Goal: Task Accomplishment & Management: Use online tool/utility

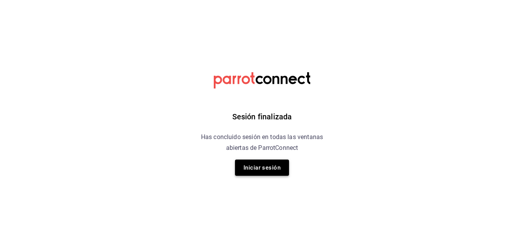
click at [262, 168] on button "Iniciar sesión" at bounding box center [262, 167] width 54 height 16
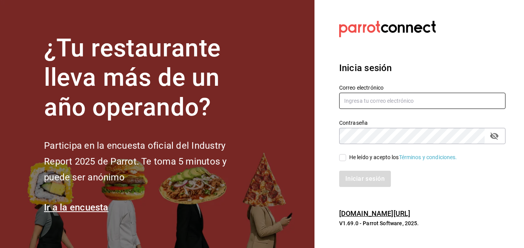
type input "super.josLuis@gmail.com"
click at [372, 103] on input "super.josLuis@gmail.com" at bounding box center [422, 101] width 166 height 16
click at [344, 158] on input "He leído y acepto los Términos y condiciones." at bounding box center [342, 157] width 7 height 7
checkbox input "true"
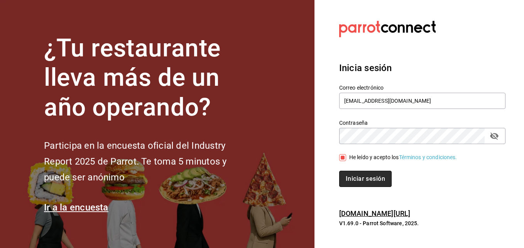
click at [368, 183] on button "Iniciar sesión" at bounding box center [365, 179] width 53 height 16
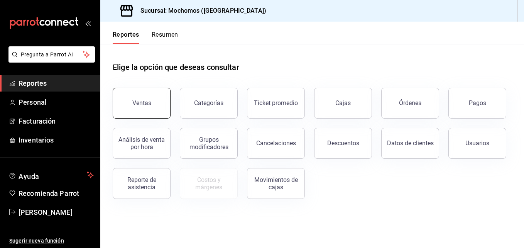
click at [144, 103] on div "Ventas" at bounding box center [141, 102] width 19 height 7
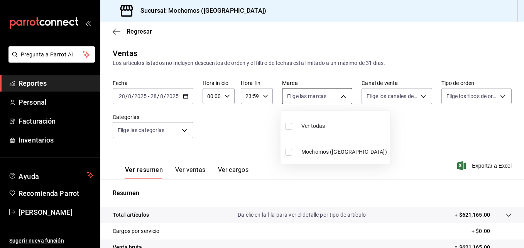
click at [341, 101] on body "Pregunta a Parrot AI Reportes Personal Facturación Inventarios Ayuda Recomienda…" at bounding box center [262, 124] width 524 height 248
click at [321, 125] on span "Ver todas" at bounding box center [313, 126] width 24 height 8
type input "562d5b5b-21a2-4ace-a941-66278f4a6c49"
checkbox input "true"
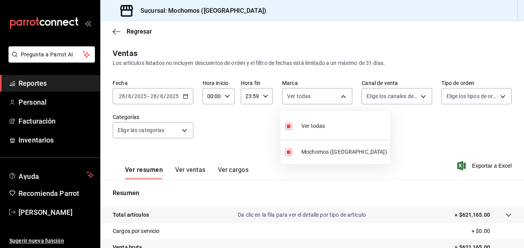
click at [420, 91] on div at bounding box center [262, 124] width 524 height 248
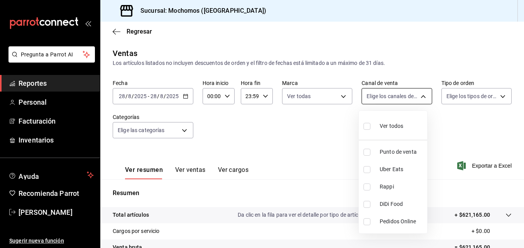
click at [412, 95] on body "Pregunta a Parrot AI Reportes Personal Facturación Inventarios Ayuda Recomienda…" at bounding box center [262, 124] width 524 height 248
click at [364, 125] on input "checkbox" at bounding box center [367, 126] width 7 height 7
checkbox input "true"
type input "PARROT,UBER_EATS,RAPPI,DIDI_FOOD,ONLINE"
checkbox input "true"
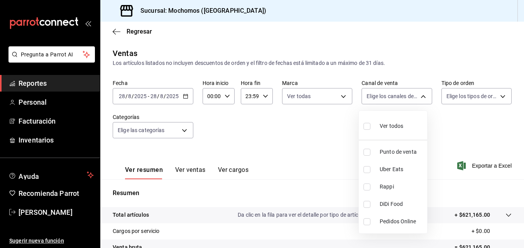
checkbox input "true"
click at [492, 97] on div at bounding box center [262, 124] width 524 height 248
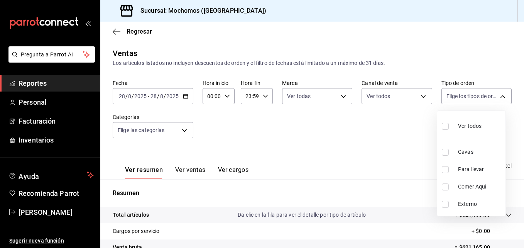
click at [492, 97] on body "Pregunta a Parrot AI Reportes Personal Facturación Inventarios Ayuda Recomienda…" at bounding box center [262, 124] width 524 height 248
click at [445, 124] on input "checkbox" at bounding box center [445, 126] width 7 height 7
checkbox input "true"
type input "3511826e-d0de-4296-8152-2ac5d1de6c07,baed2e38-a444-4c8b-baeb-c256ad15bf0c,e2b47…"
checkbox input "true"
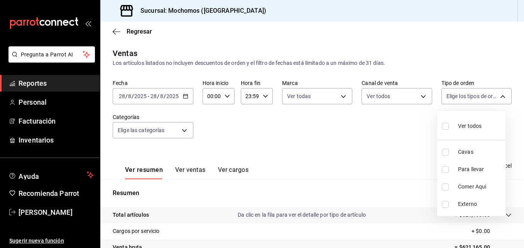
checkbox input "true"
click at [187, 131] on div at bounding box center [262, 124] width 524 height 248
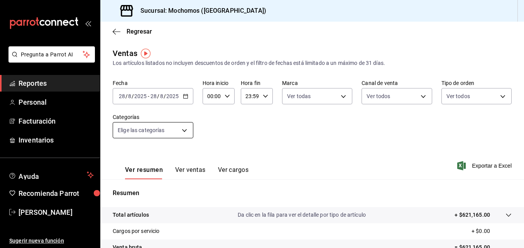
click at [184, 131] on body "Pregunta a Parrot AI Reportes Personal Facturación Inventarios Ayuda Recomienda…" at bounding box center [262, 124] width 524 height 248
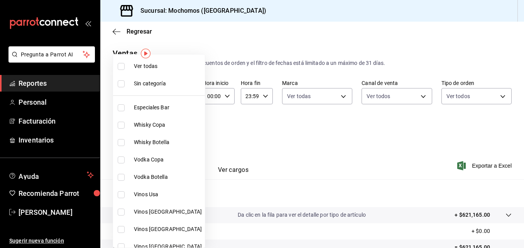
click at [122, 67] on input "checkbox" at bounding box center [121, 66] width 7 height 7
checkbox input "true"
type input "2d195258-a112-483e-9c41-0e6351594330,d48f3e9a-3ab1-4b8f-8ab3-d3938f1810f2,a94d4…"
checkbox input "true"
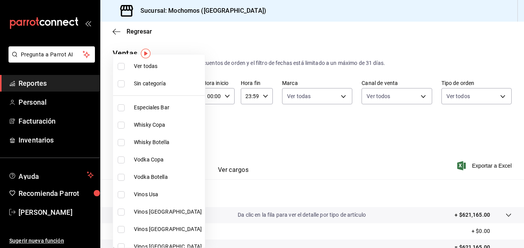
checkbox input "true"
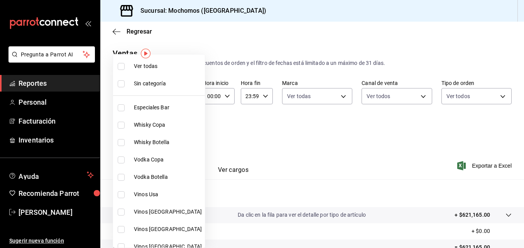
checkbox input "true"
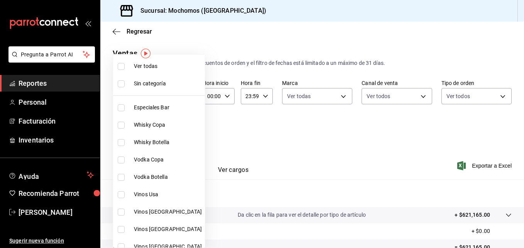
checkbox input "true"
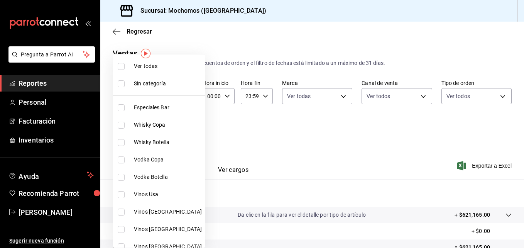
checkbox input "true"
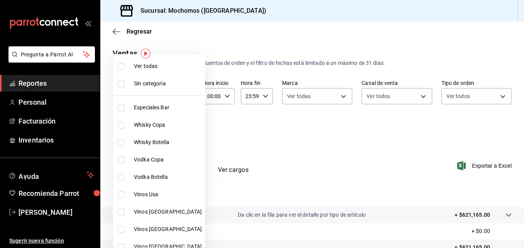
checkbox input "true"
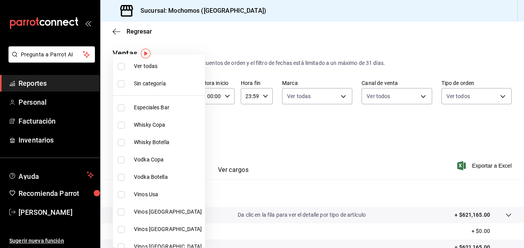
checkbox input "true"
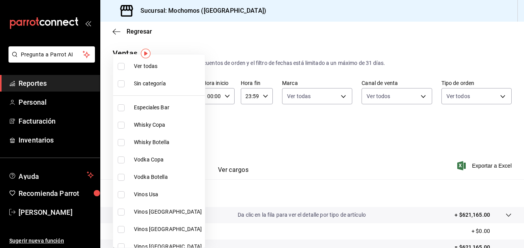
checkbox input "true"
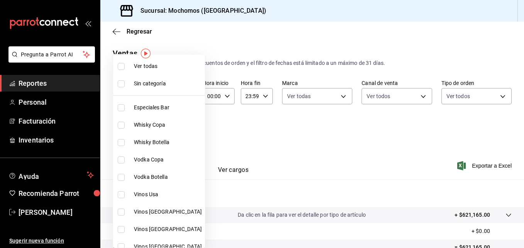
checkbox input "true"
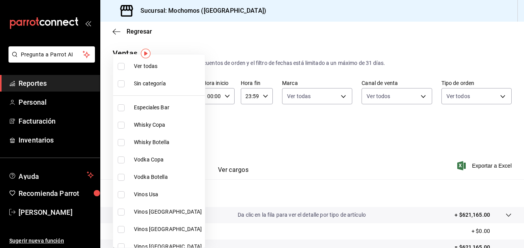
checkbox input "true"
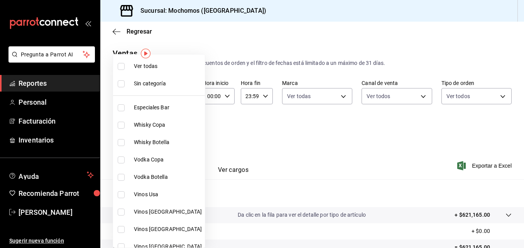
checkbox input "true"
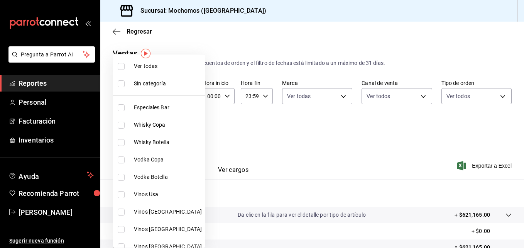
checkbox input "true"
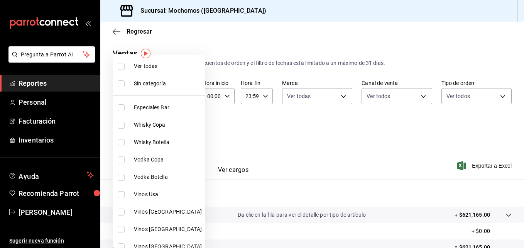
checkbox input "true"
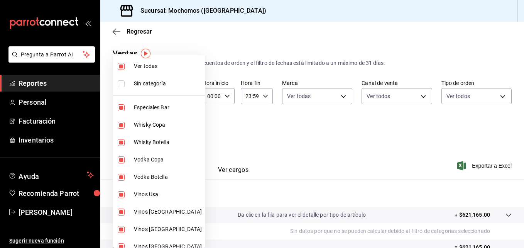
click at [262, 136] on div at bounding box center [262, 124] width 524 height 248
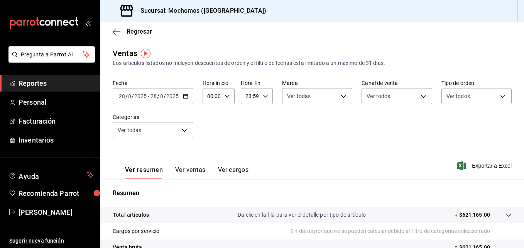
click at [185, 97] on icon "button" at bounding box center [185, 95] width 5 height 5
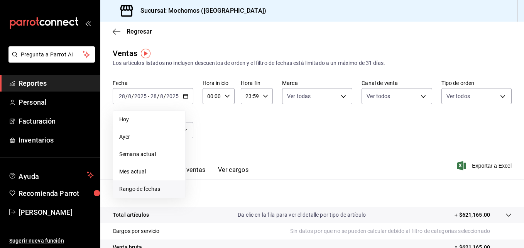
click at [151, 190] on span "Rango de fechas" at bounding box center [149, 189] width 60 height 8
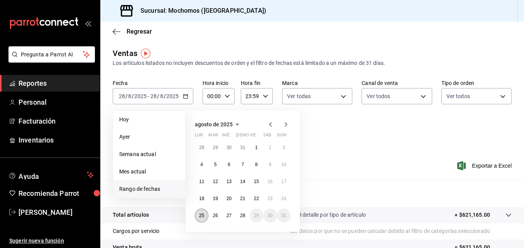
click at [202, 215] on abbr "25" at bounding box center [201, 215] width 5 height 5
click at [241, 215] on abbr "28" at bounding box center [242, 215] width 5 height 5
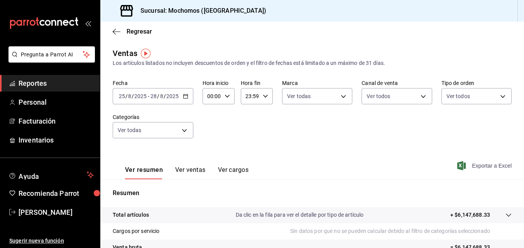
click at [478, 165] on span "Exportar a Excel" at bounding box center [485, 165] width 53 height 9
click at [181, 101] on div "[DATE] [DATE] - [DATE] [DATE]" at bounding box center [153, 96] width 81 height 16
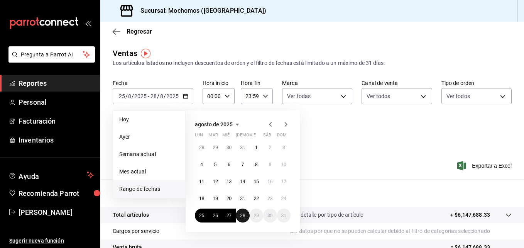
click at [240, 217] on abbr "28" at bounding box center [242, 215] width 5 height 5
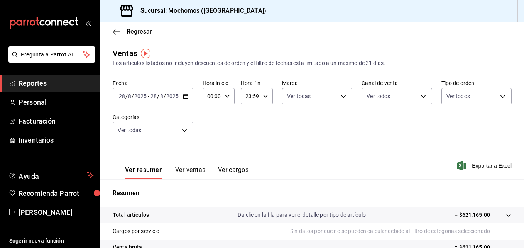
click at [183, 100] on div "[DATE] [DATE] - [DATE] [DATE]" at bounding box center [153, 96] width 81 height 16
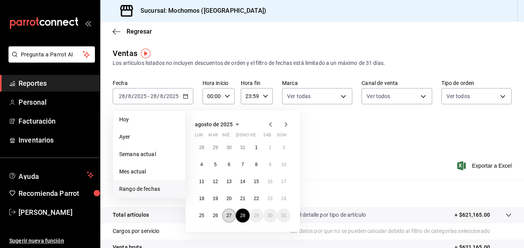
click at [229, 220] on button "27" at bounding box center [229, 215] width 14 height 14
click at [245, 221] on button "28" at bounding box center [243, 215] width 14 height 14
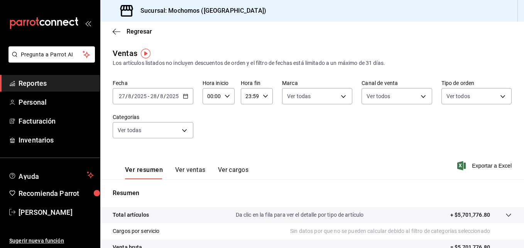
click at [183, 97] on icon "button" at bounding box center [185, 95] width 5 height 5
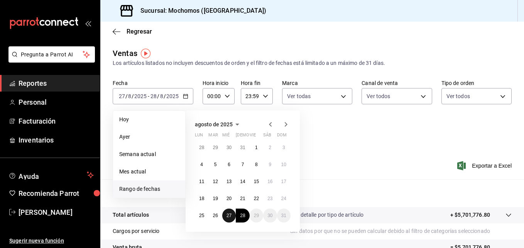
click at [229, 212] on button "27" at bounding box center [229, 215] width 14 height 14
click at [242, 217] on abbr "28" at bounding box center [242, 215] width 5 height 5
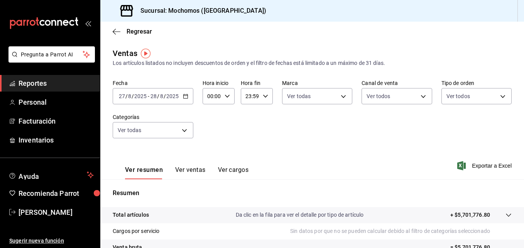
click at [183, 97] on icon "button" at bounding box center [185, 95] width 5 height 5
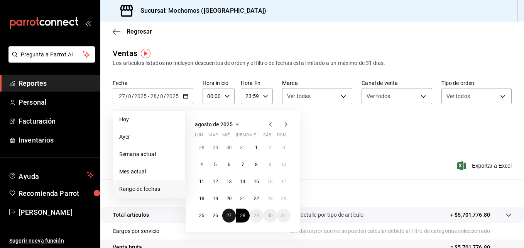
click at [229, 215] on abbr "27" at bounding box center [229, 215] width 5 height 5
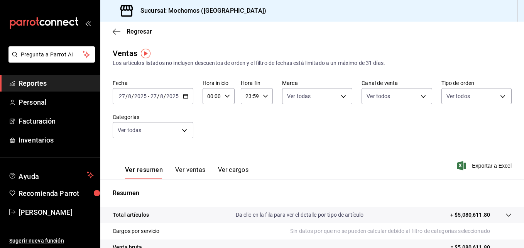
click at [183, 97] on icon "button" at bounding box center [185, 95] width 5 height 5
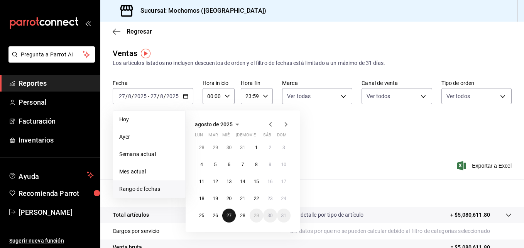
click at [229, 213] on abbr "27" at bounding box center [229, 215] width 5 height 5
click at [245, 222] on button "28" at bounding box center [243, 215] width 14 height 14
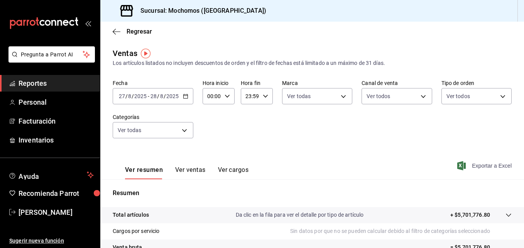
click at [478, 168] on span "Exportar a Excel" at bounding box center [485, 165] width 53 height 9
